Goal: Information Seeking & Learning: Learn about a topic

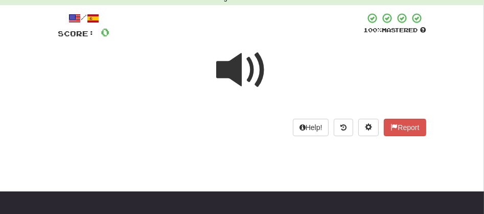
scroll to position [48, 0]
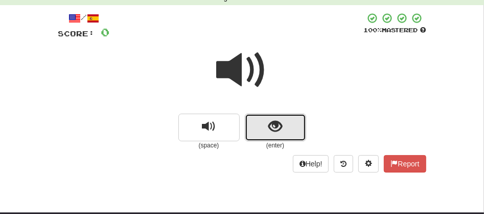
click at [278, 125] on span "show sentence" at bounding box center [275, 127] width 14 height 14
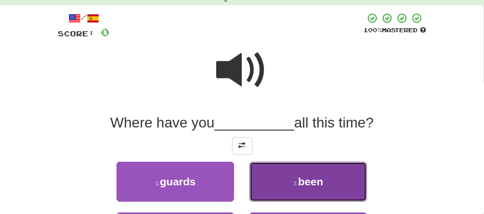
click at [284, 179] on button "2 . been" at bounding box center [309, 182] width 118 height 40
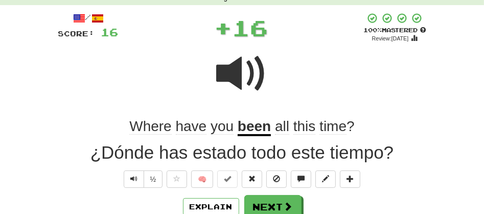
scroll to position [235, 0]
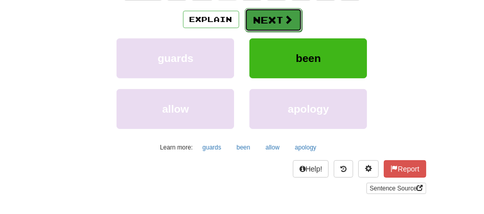
click at [284, 27] on button "Next" at bounding box center [273, 20] width 57 height 24
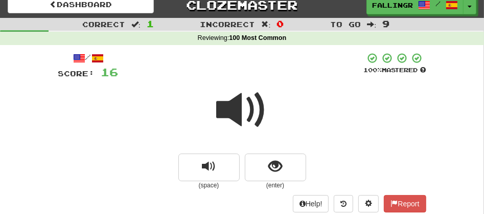
scroll to position [44, 0]
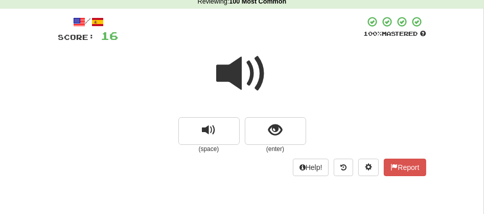
click at [235, 68] on span at bounding box center [242, 73] width 51 height 51
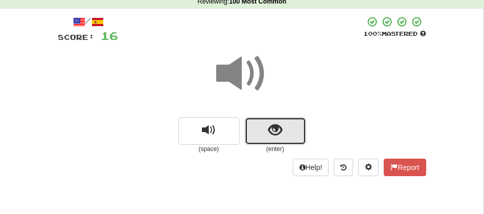
click at [266, 122] on button "show sentence" at bounding box center [275, 131] width 61 height 28
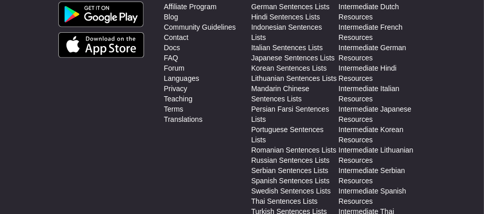
scroll to position [231, 0]
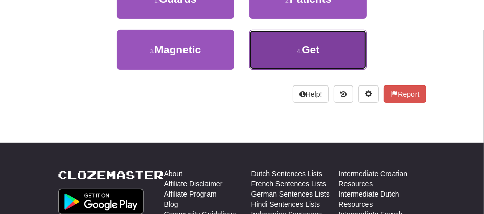
click at [301, 49] on small "4 ." at bounding box center [300, 51] width 5 height 6
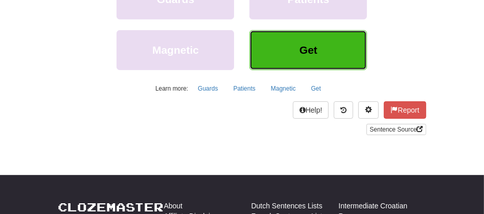
click at [317, 57] on button "Get" at bounding box center [309, 50] width 118 height 40
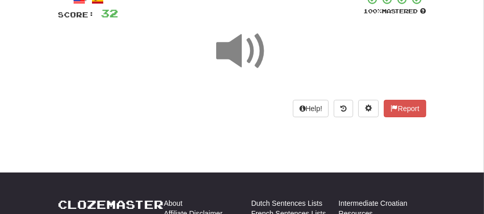
scroll to position [103, 0]
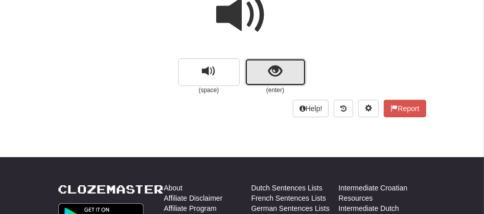
click at [270, 81] on button "show sentence" at bounding box center [275, 72] width 61 height 28
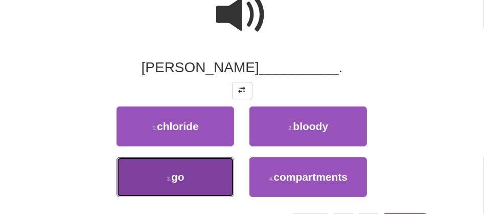
click at [156, 160] on button "3 . go" at bounding box center [176, 177] width 118 height 40
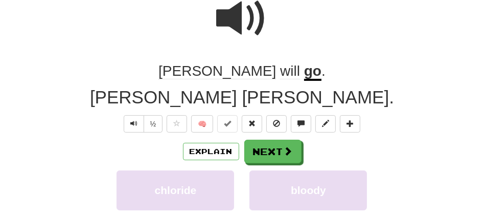
scroll to position [106, 0]
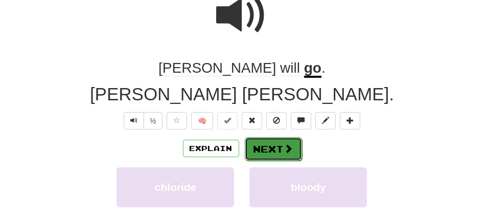
click at [269, 145] on button "Next" at bounding box center [273, 149] width 57 height 24
